Goal: Task Accomplishment & Management: Manage account settings

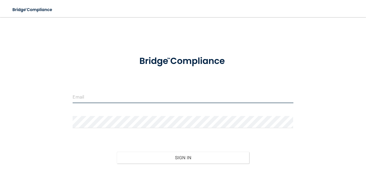
click at [92, 97] on input "email" at bounding box center [183, 97] width 221 height 12
type input "[EMAIL_ADDRESS][DOMAIN_NAME]"
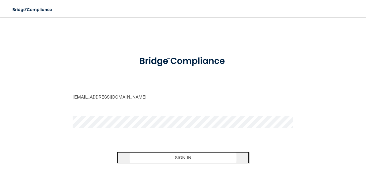
click at [199, 162] on button "Sign In" at bounding box center [183, 157] width 132 height 12
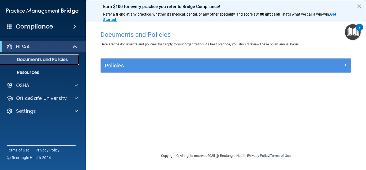
click at [35, 62] on p "Documents and Policies" at bounding box center [39, 59] width 73 height 5
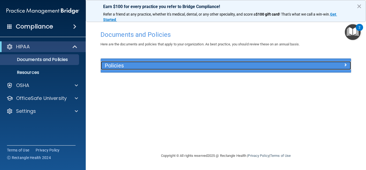
click at [131, 62] on h5 "Policies" at bounding box center [195, 65] width 180 height 6
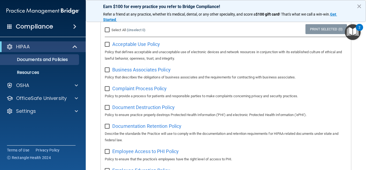
scroll to position [54, 0]
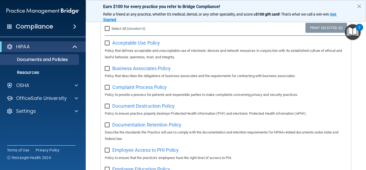
click at [108, 44] on input "checkbox" at bounding box center [108, 43] width 6 height 4
checkbox input "true"
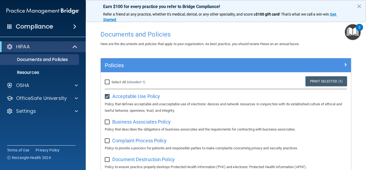
scroll to position [0, 0]
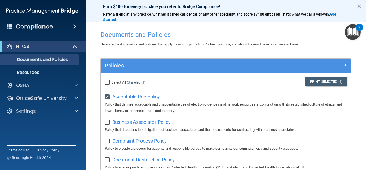
click at [143, 122] on span "Business Associates Policy" at bounding box center [141, 122] width 58 height 6
